Goal: Information Seeking & Learning: Understand process/instructions

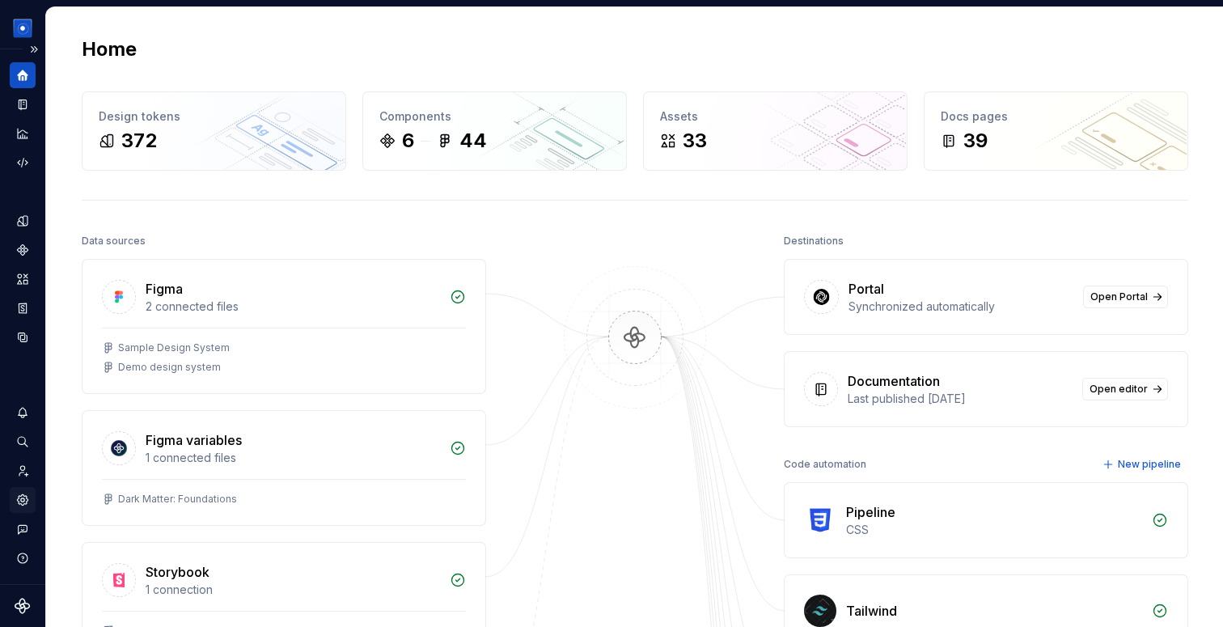
click at [13, 492] on div "Settings" at bounding box center [23, 500] width 26 height 26
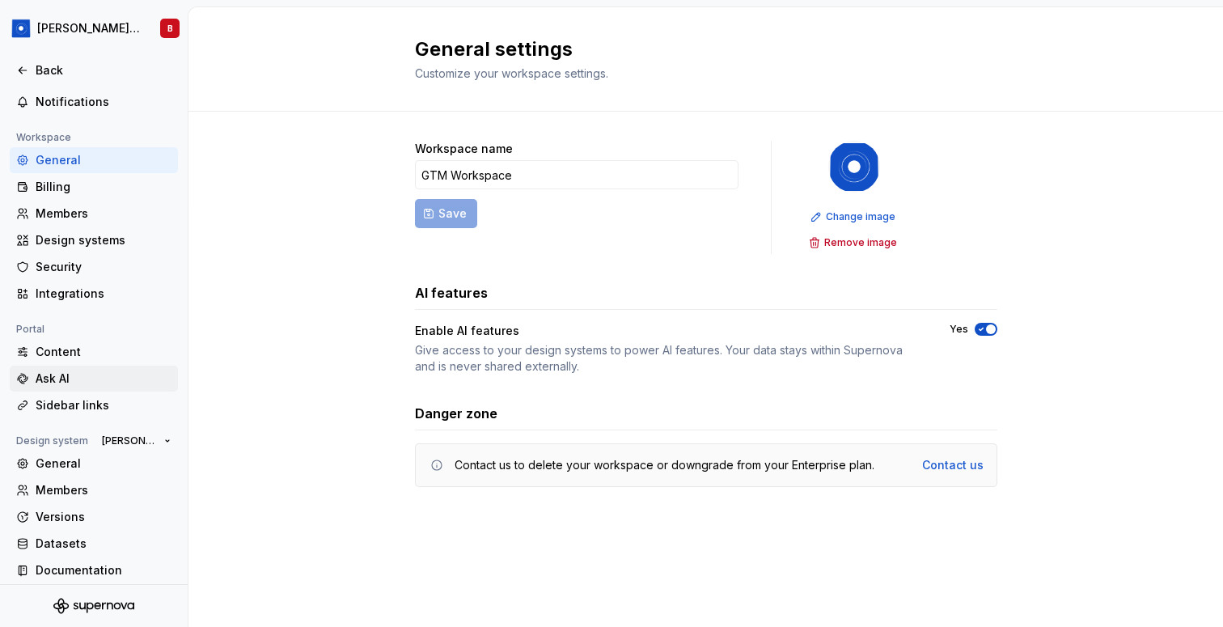
scroll to position [86, 0]
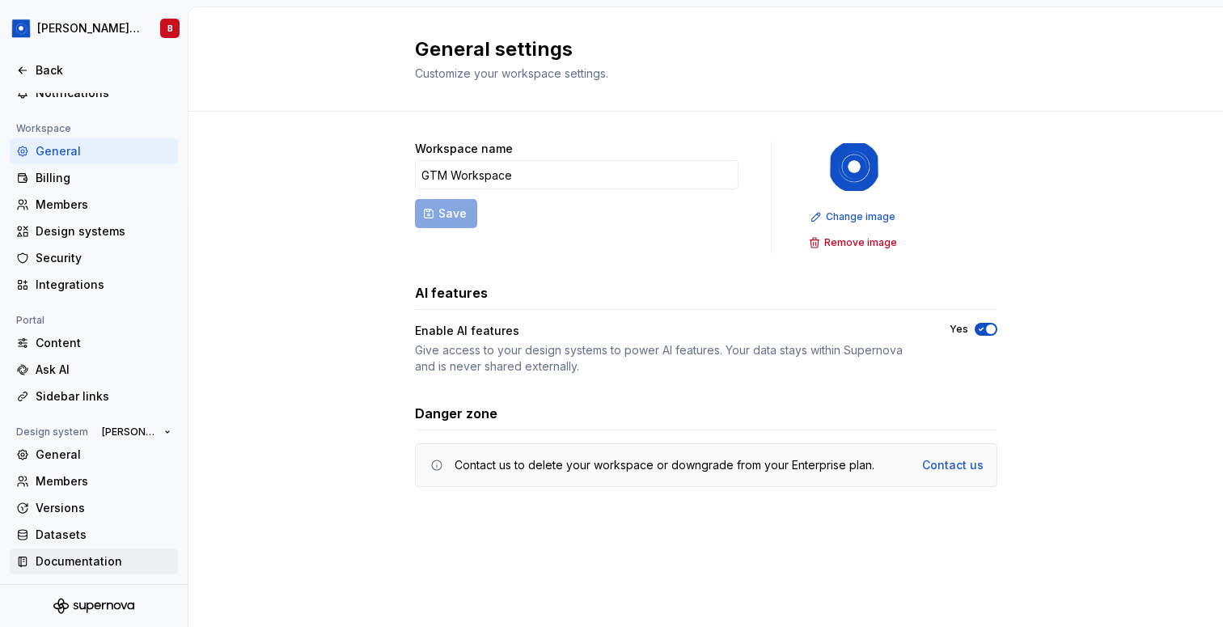
click at [90, 559] on div "Documentation" at bounding box center [104, 561] width 136 height 16
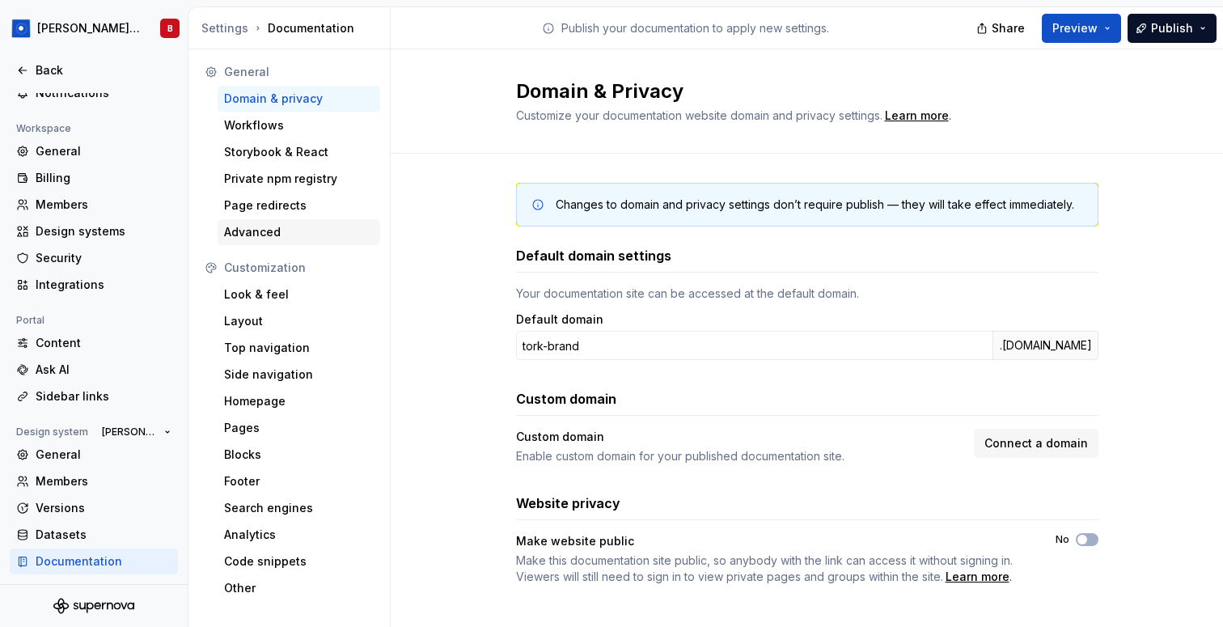
click at [333, 219] on div "Advanced" at bounding box center [299, 232] width 163 height 26
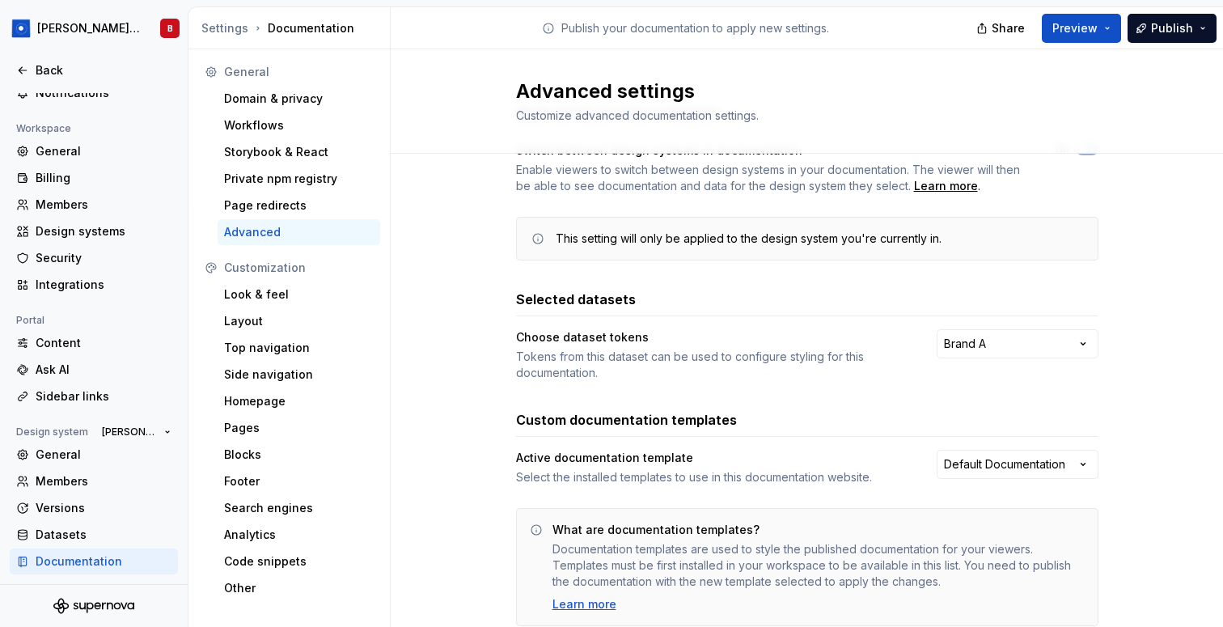
scroll to position [134, 0]
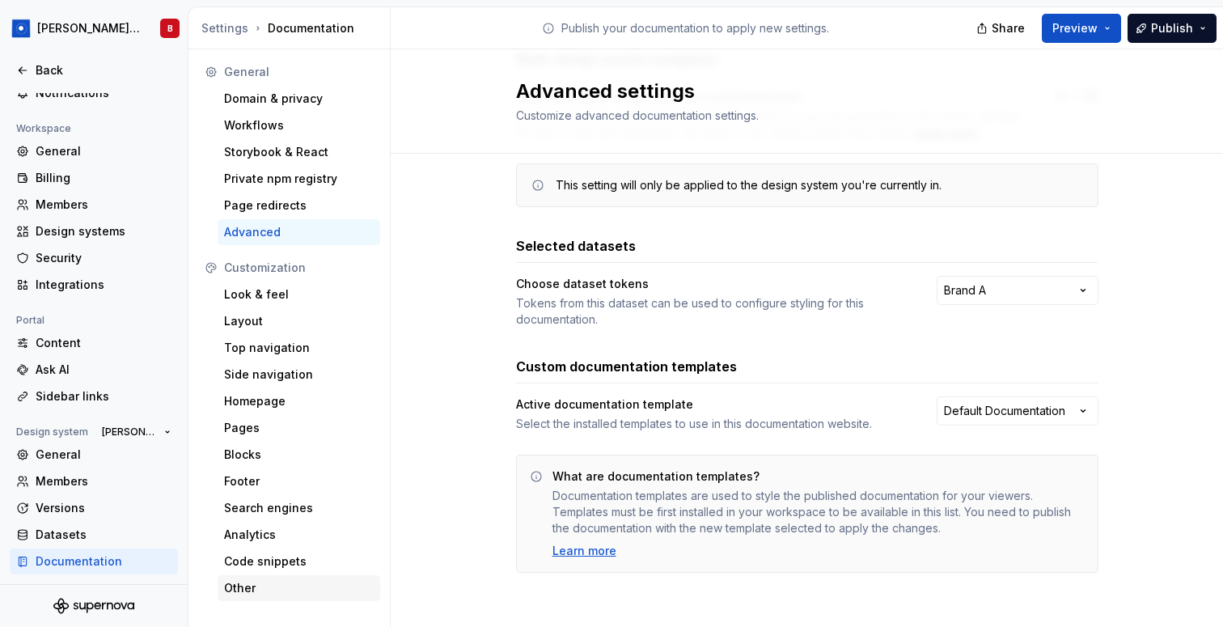
click at [303, 587] on div "Other" at bounding box center [299, 588] width 150 height 16
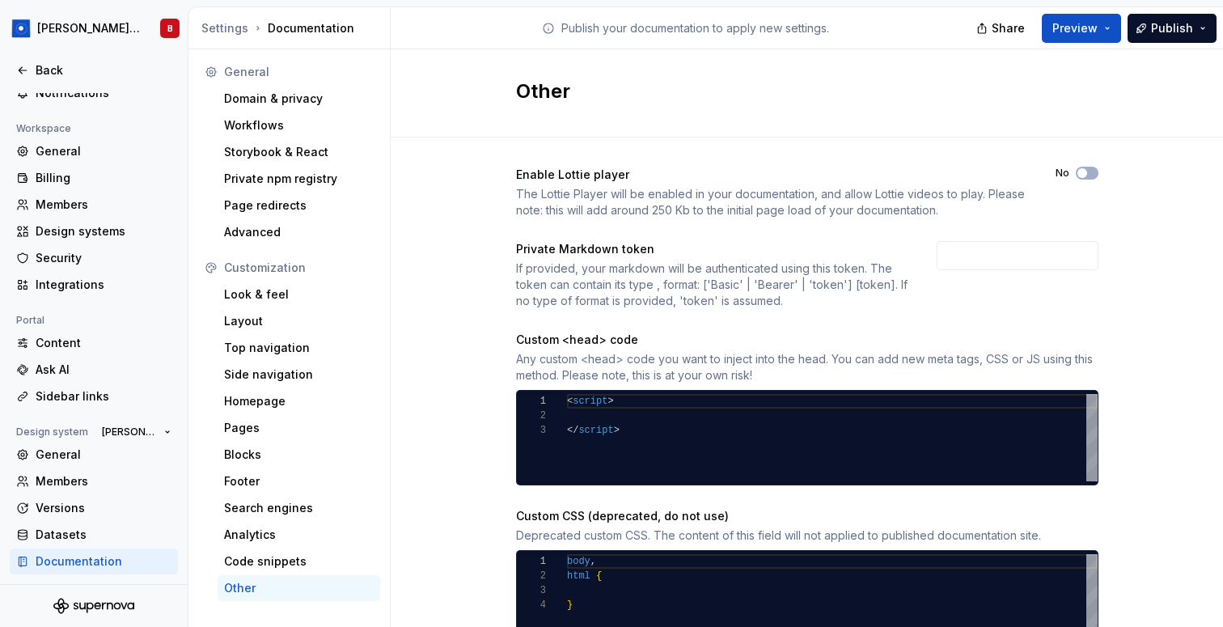
click at [457, 262] on div "Enable [PERSON_NAME] player The [PERSON_NAME] Player will be enabled in your do…" at bounding box center [807, 423] width 833 height 570
